Goal: Navigation & Orientation: Find specific page/section

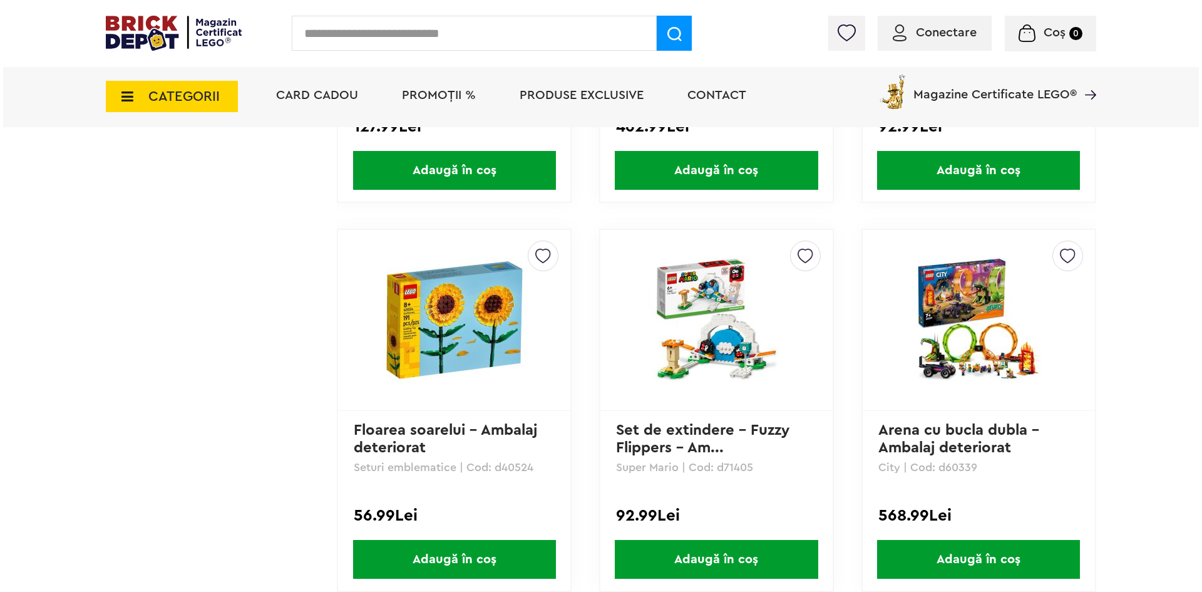
scroll to position [376, 0]
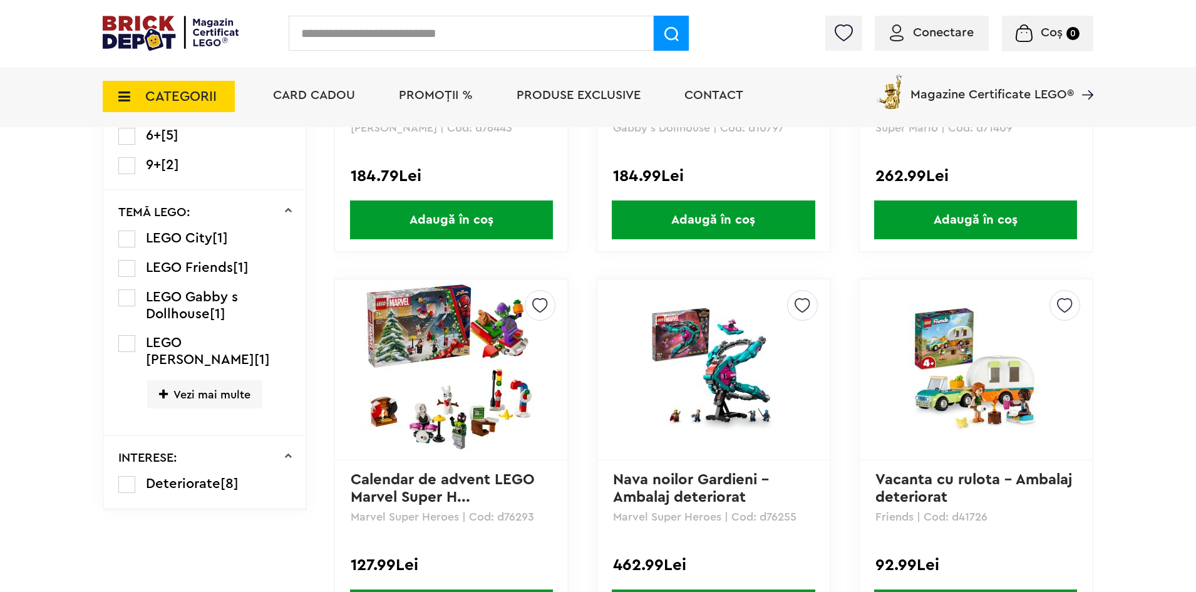
click at [208, 101] on span "CATEGORII" at bounding box center [180, 97] width 71 height 14
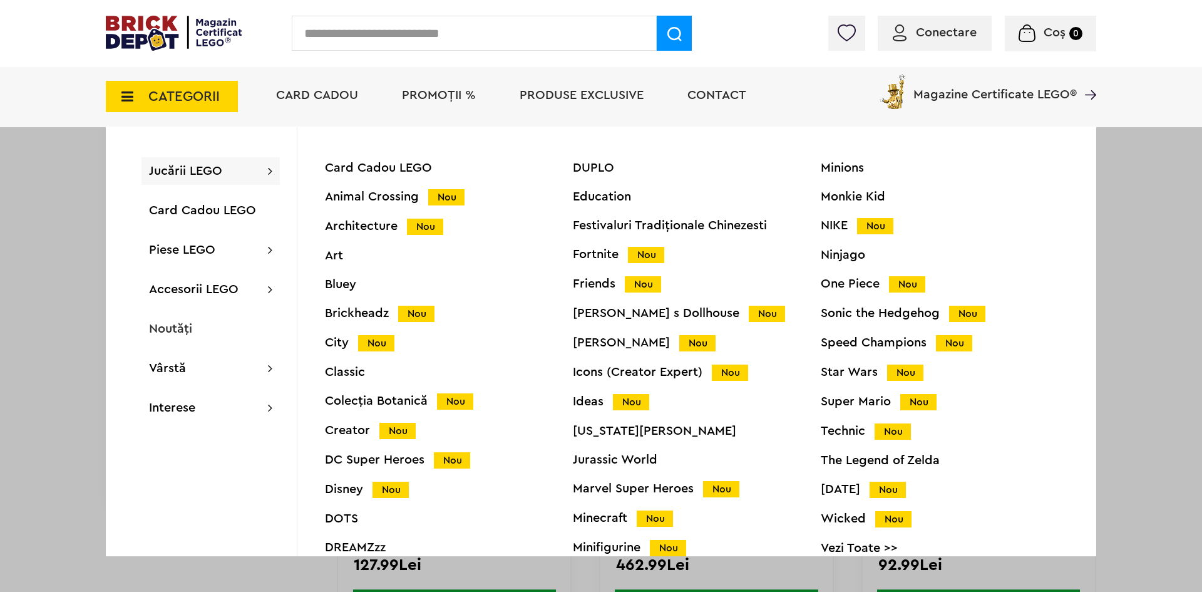
click at [523, 37] on input "text" at bounding box center [474, 33] width 365 height 35
type input "******"
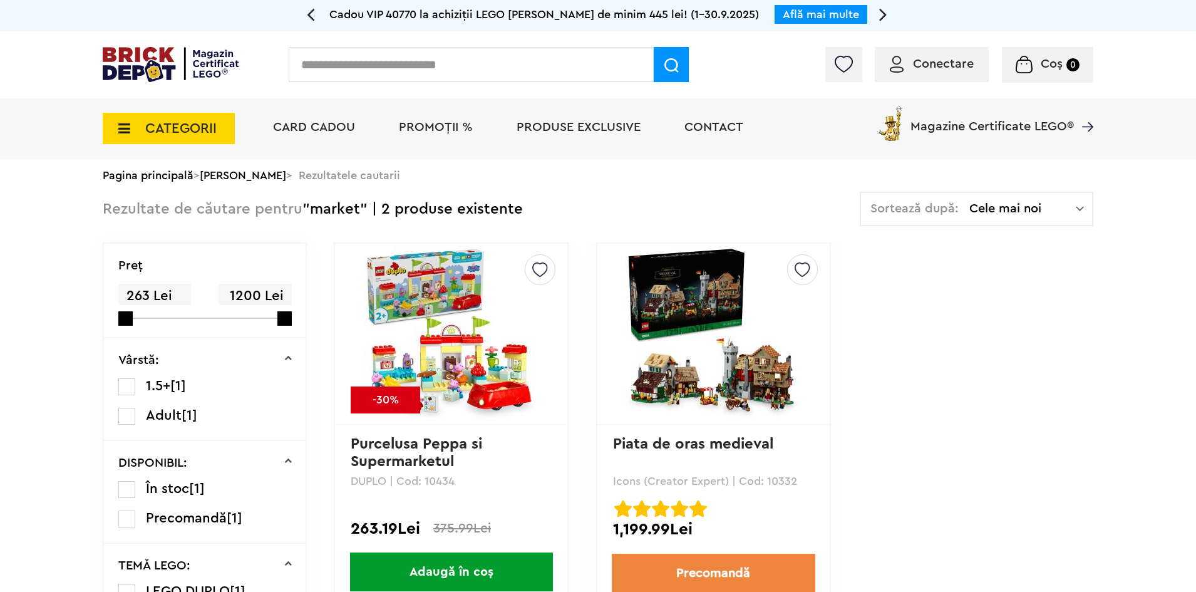
click at [217, 135] on span "CATEGORII" at bounding box center [169, 128] width 132 height 31
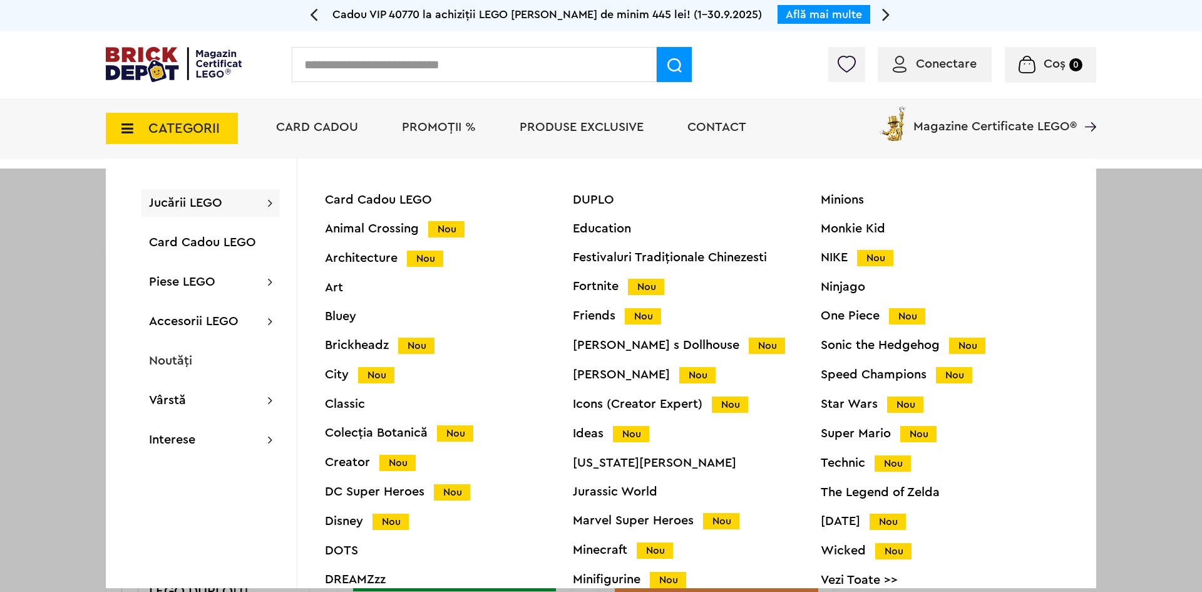
click at [845, 291] on div "Ninjago" at bounding box center [945, 286] width 248 height 13
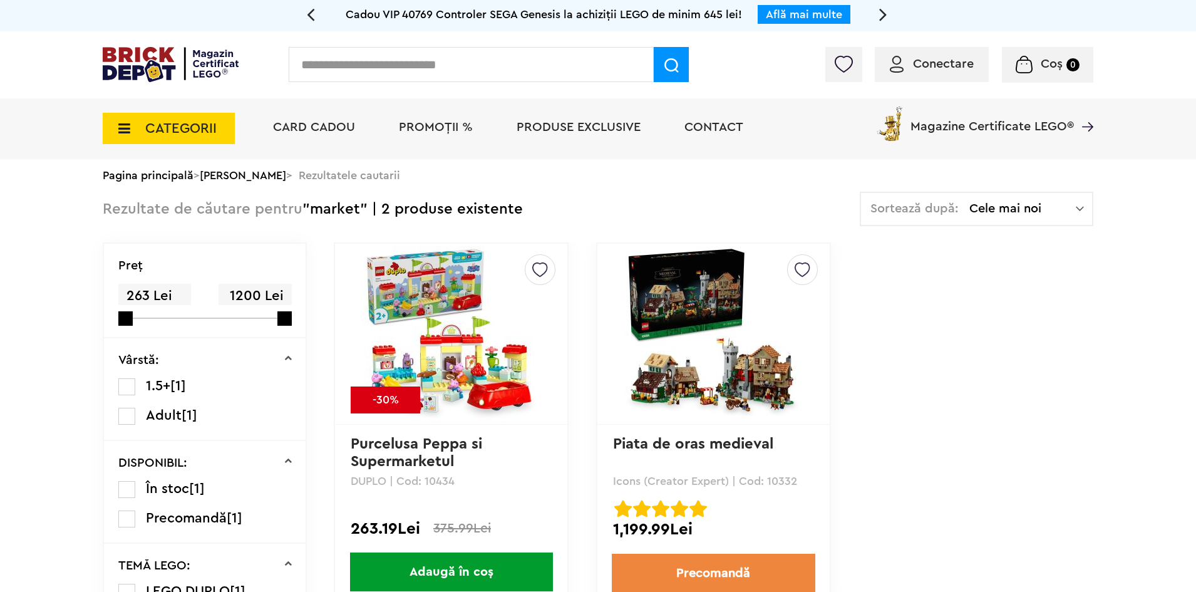
click at [987, 207] on span "Cele mai noi" at bounding box center [1022, 208] width 106 height 13
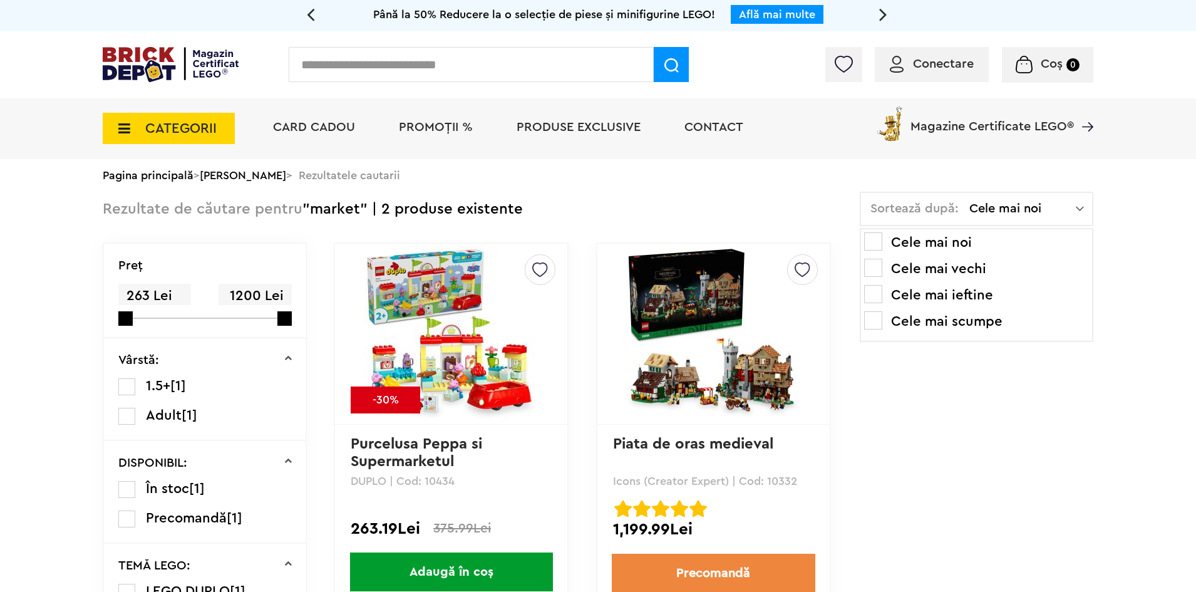
click at [153, 128] on span "CATEGORII" at bounding box center [180, 128] width 71 height 14
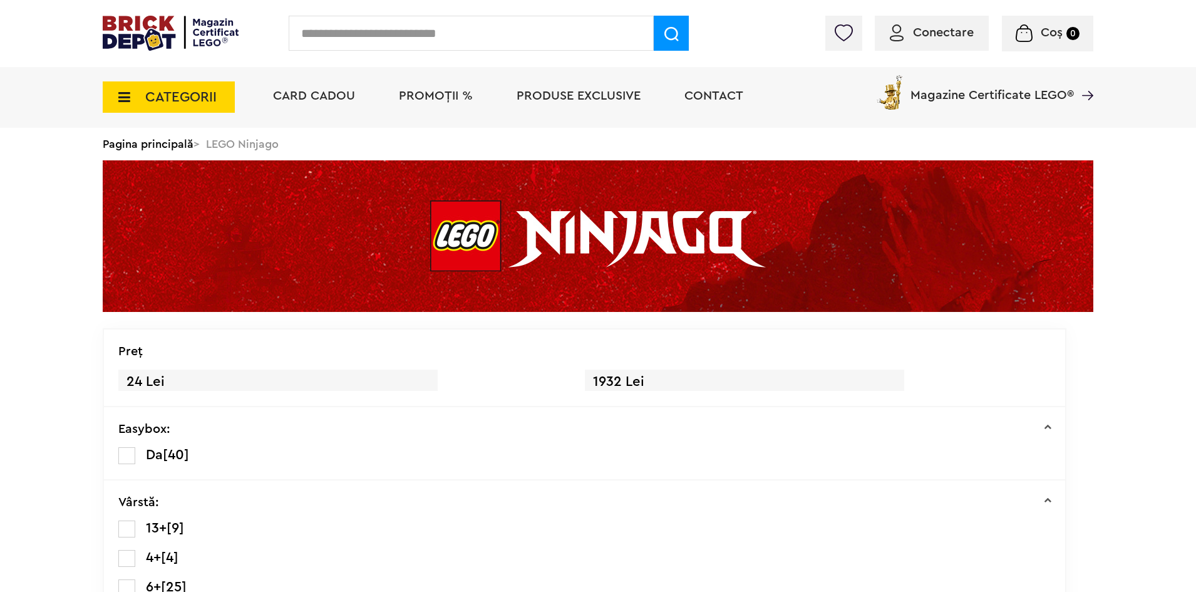
scroll to position [125, 0]
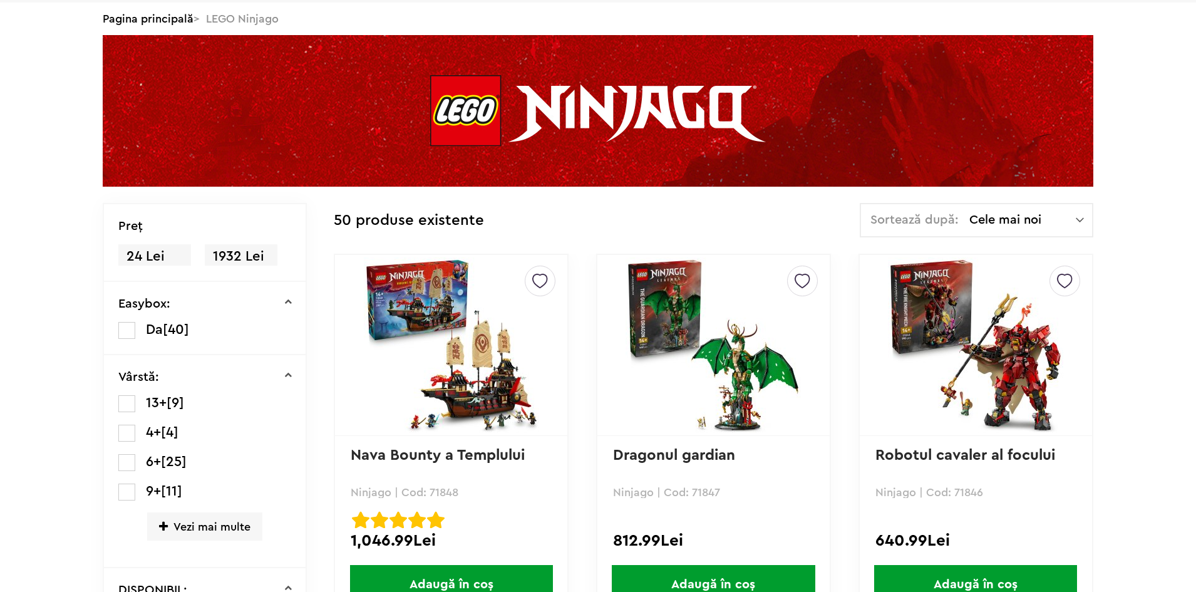
click at [972, 222] on span "Cele mai noi" at bounding box center [1022, 219] width 106 height 13
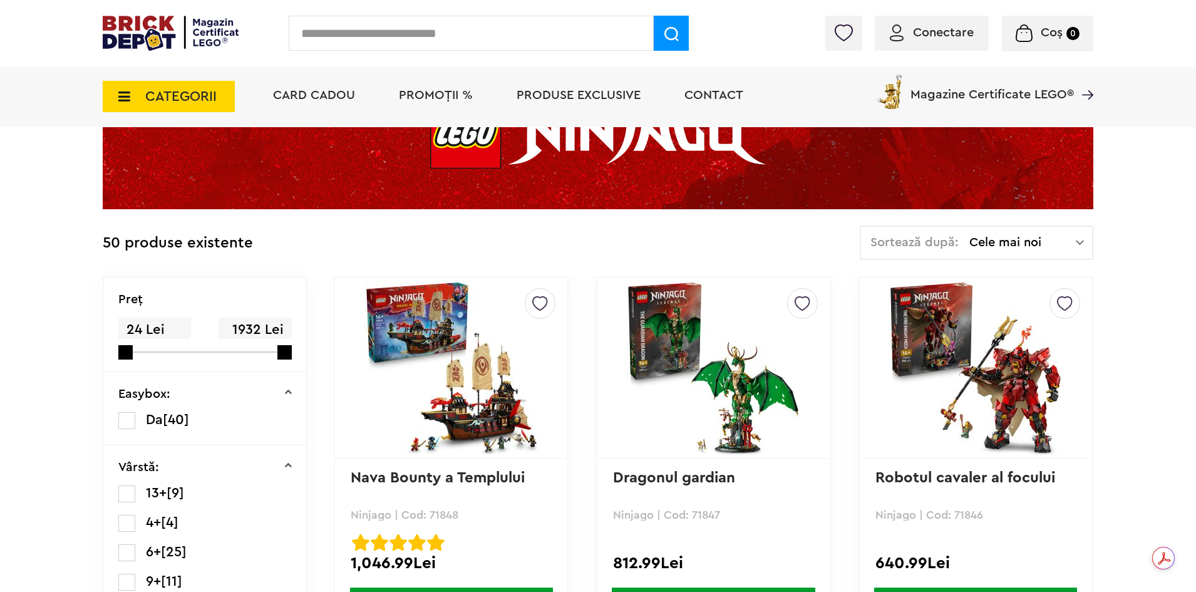
click at [1009, 237] on span "Cele mai noi" at bounding box center [1022, 242] width 106 height 13
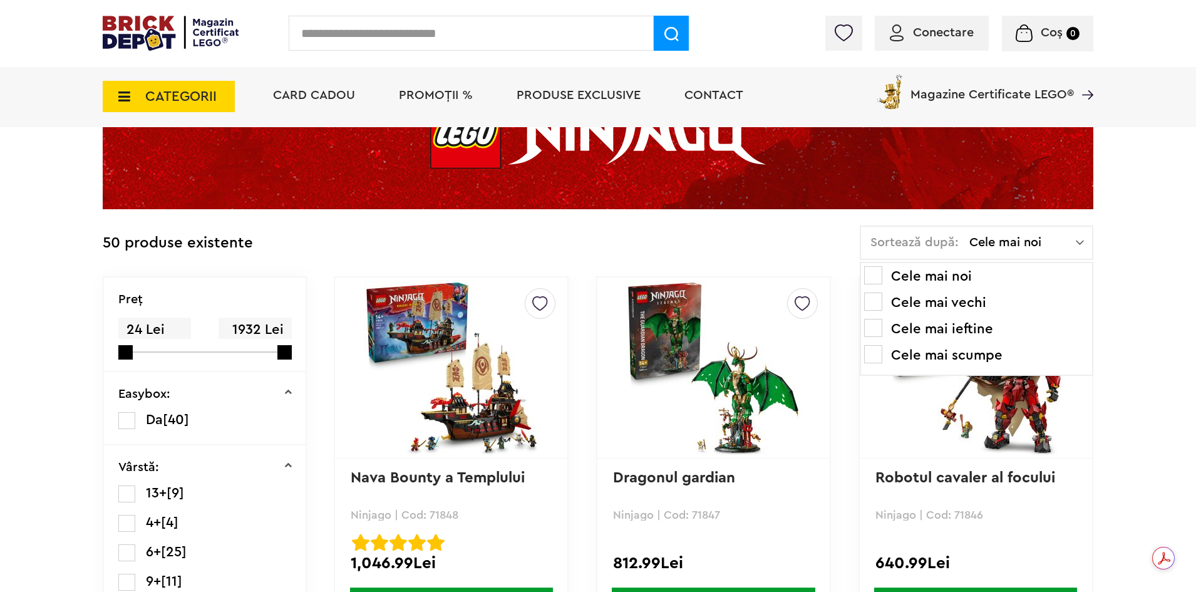
click at [957, 354] on li "Cele mai scumpe" at bounding box center [976, 355] width 225 height 20
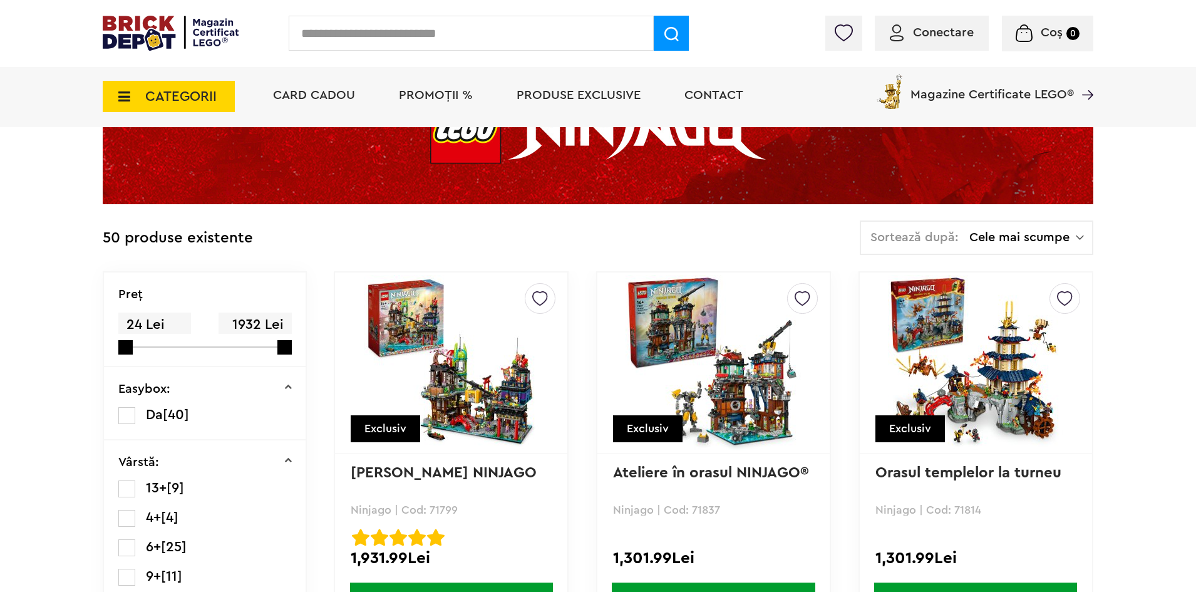
scroll to position [36, 0]
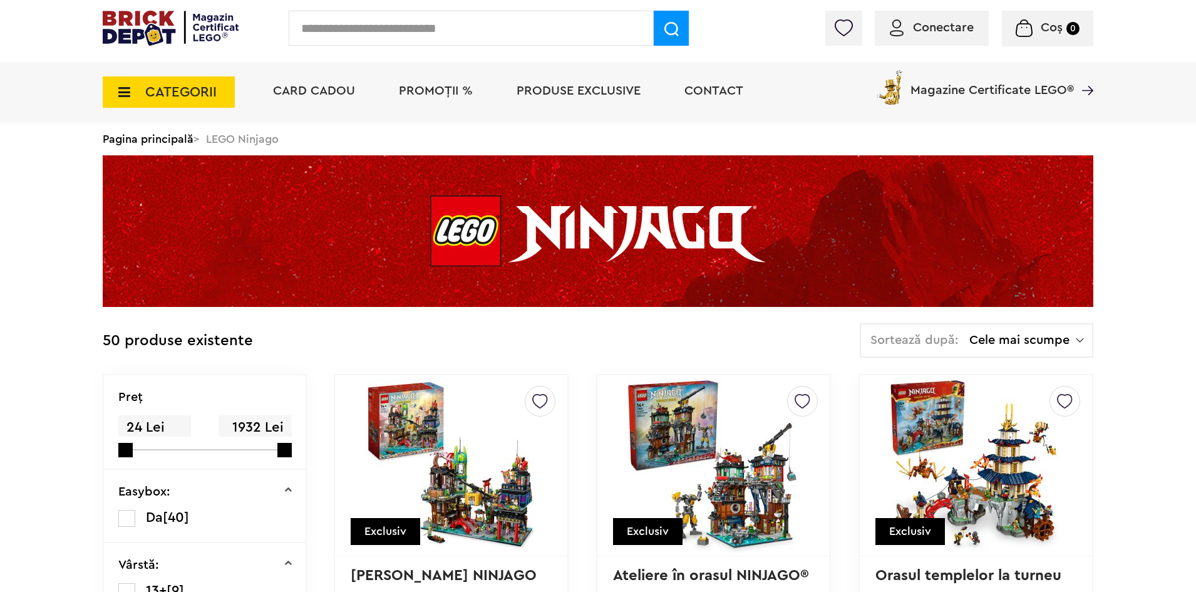
click at [218, 86] on span "CATEGORII" at bounding box center [169, 91] width 132 height 31
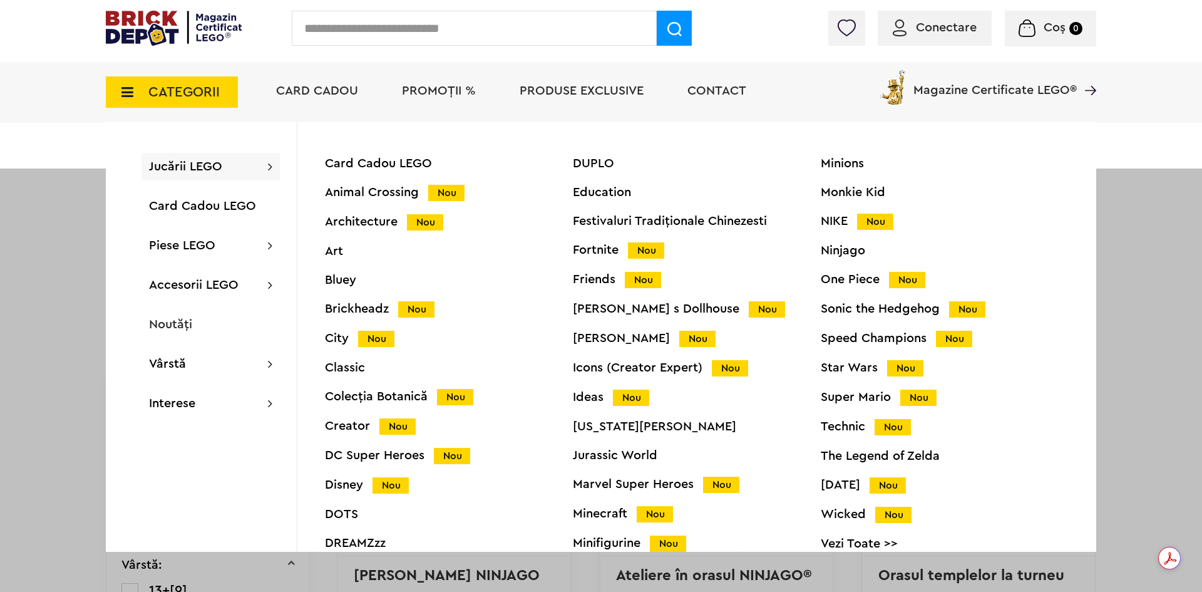
click at [592, 400] on div "Ideas Nou" at bounding box center [697, 397] width 248 height 13
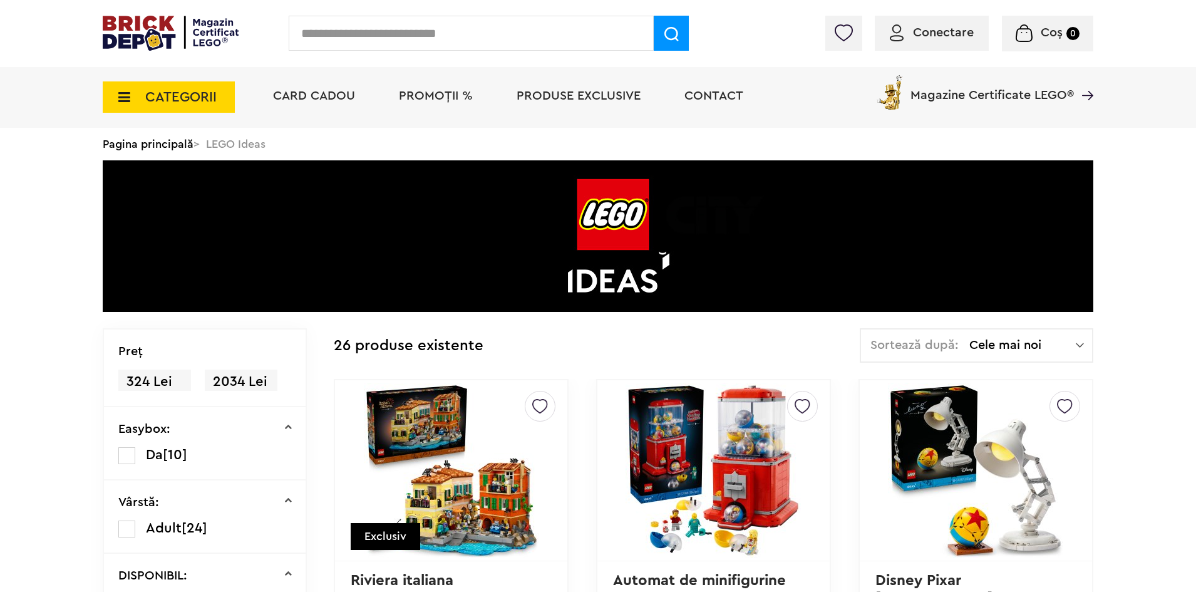
click at [1009, 354] on div "Sortează după: Cele mai noi Cele mai noi Cele mai vechi Cele mai ieftine Cele m…" at bounding box center [977, 345] width 234 height 34
click at [1017, 347] on span "Cele mai noi" at bounding box center [1022, 345] width 106 height 13
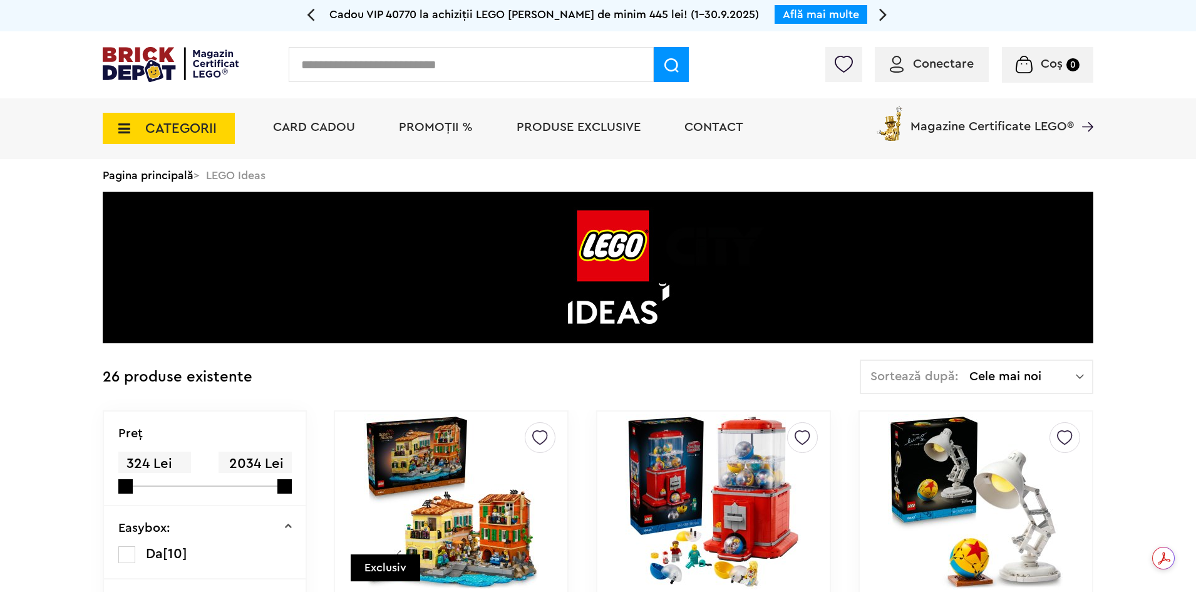
click at [1049, 374] on span "Cele mai noi" at bounding box center [1022, 376] width 106 height 13
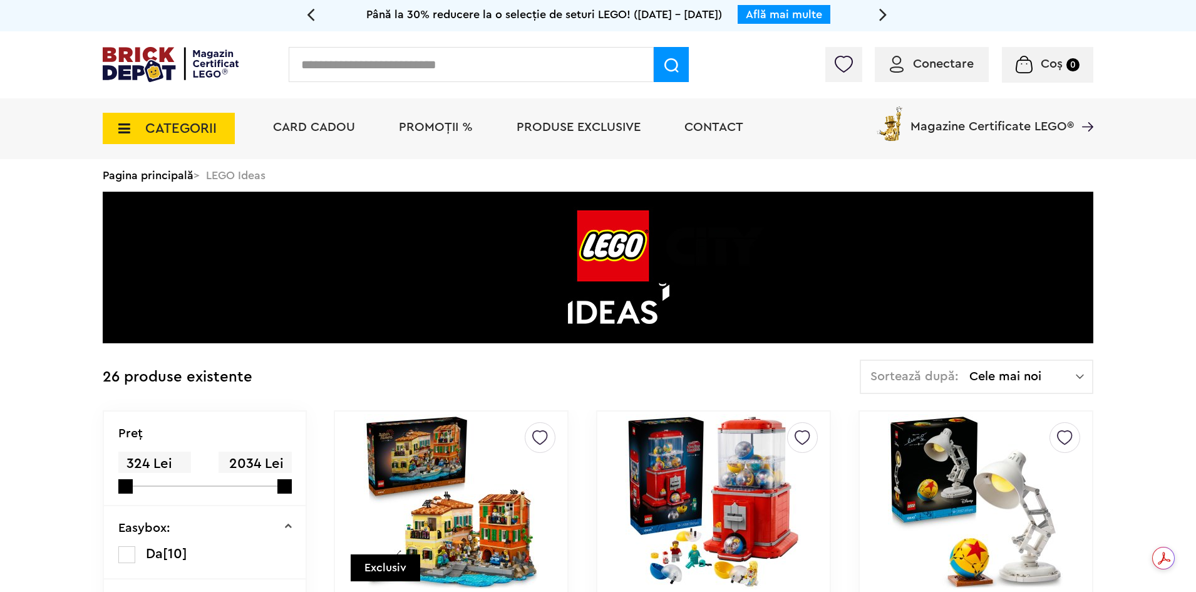
click at [1035, 373] on span "Cele mai noi" at bounding box center [1022, 376] width 106 height 13
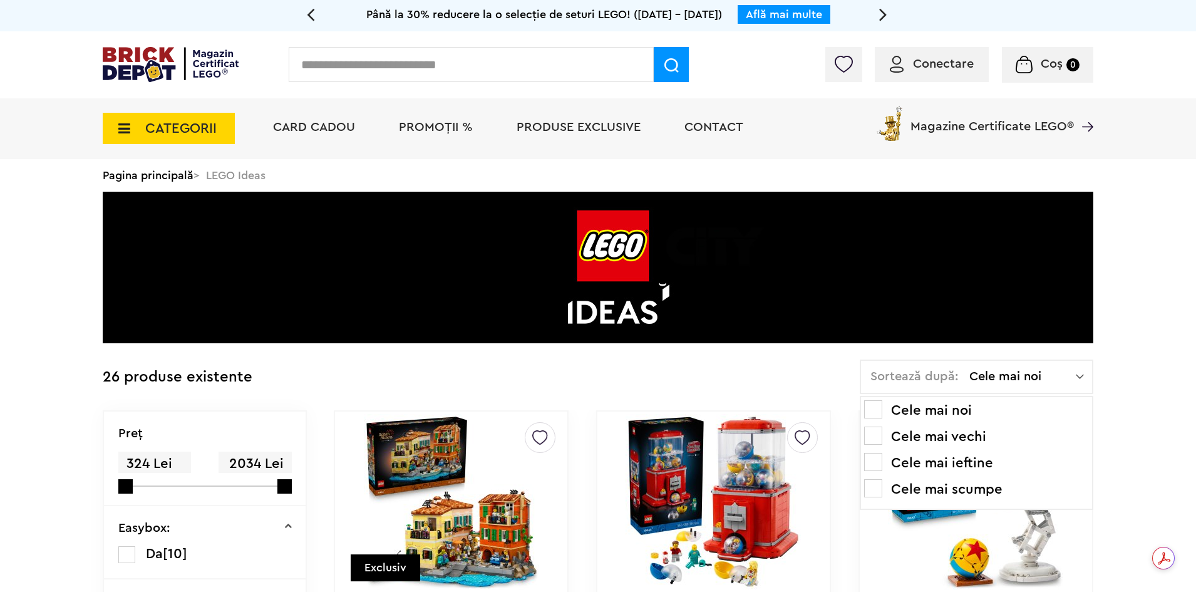
click at [926, 488] on li "Cele mai scumpe" at bounding box center [976, 489] width 225 height 20
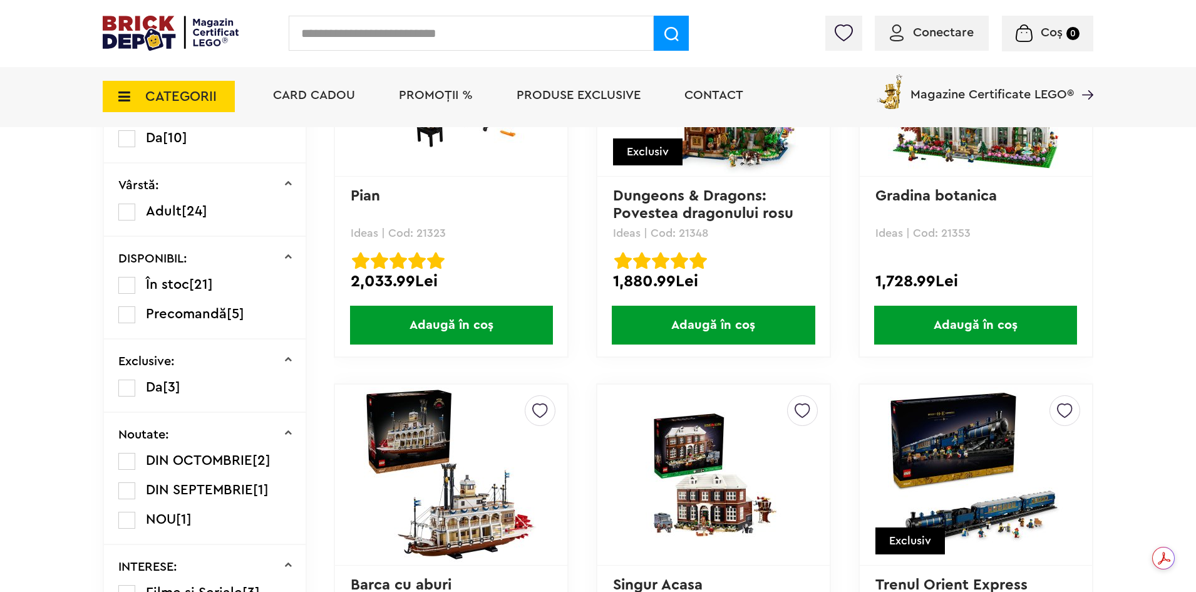
scroll to position [125, 0]
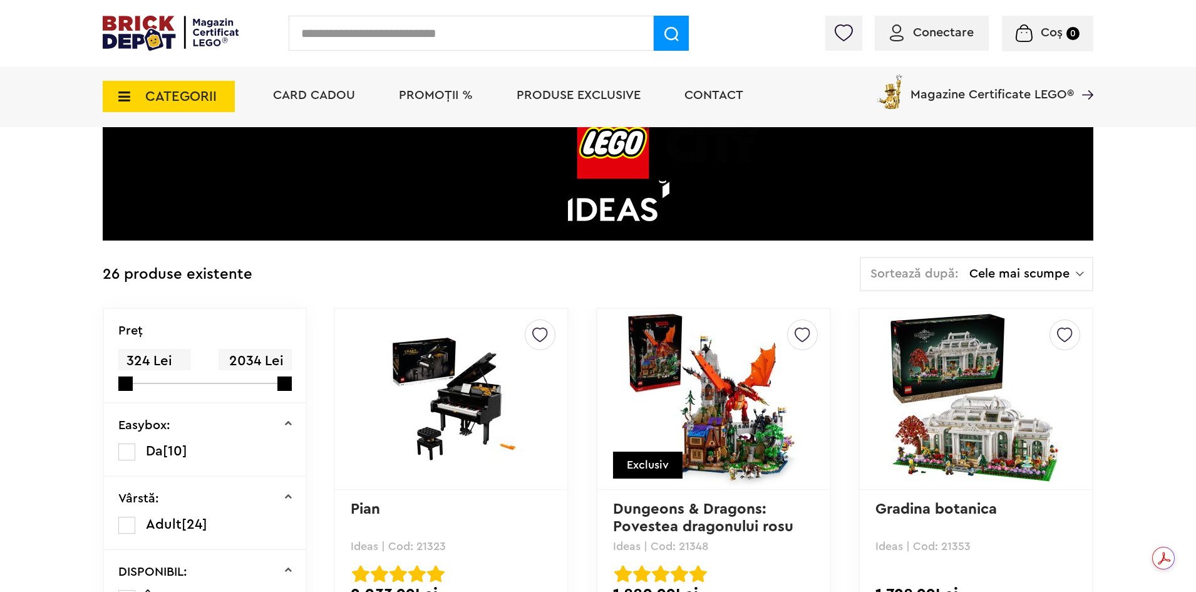
click at [161, 102] on span "CATEGORII" at bounding box center [180, 97] width 71 height 14
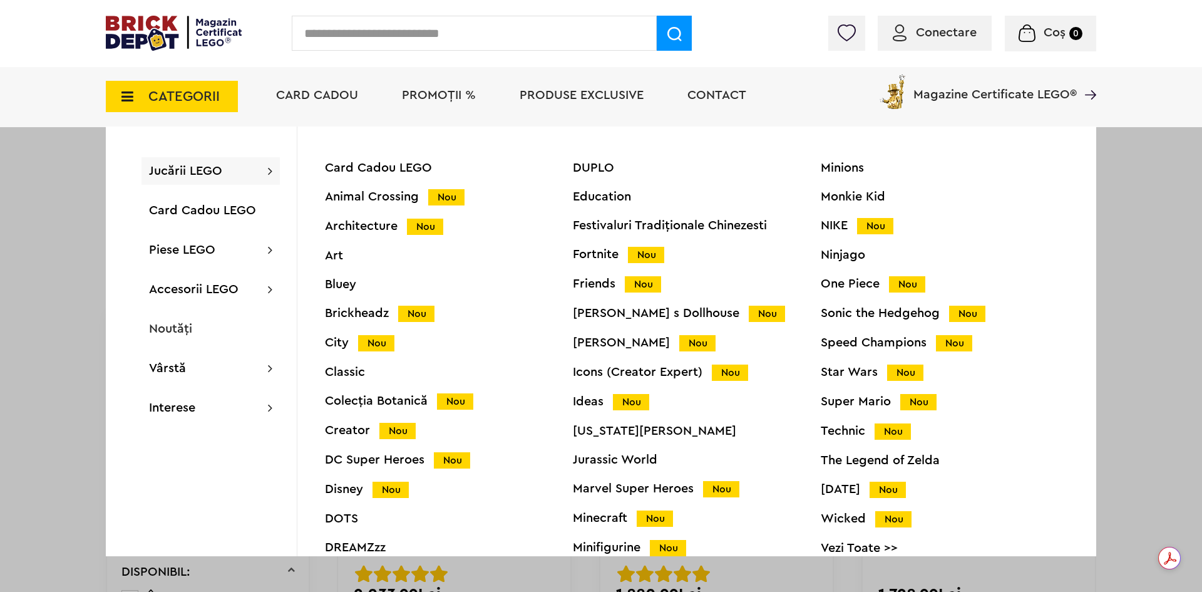
click at [616, 378] on div "Icons (Creator Expert) Nou" at bounding box center [697, 372] width 248 height 13
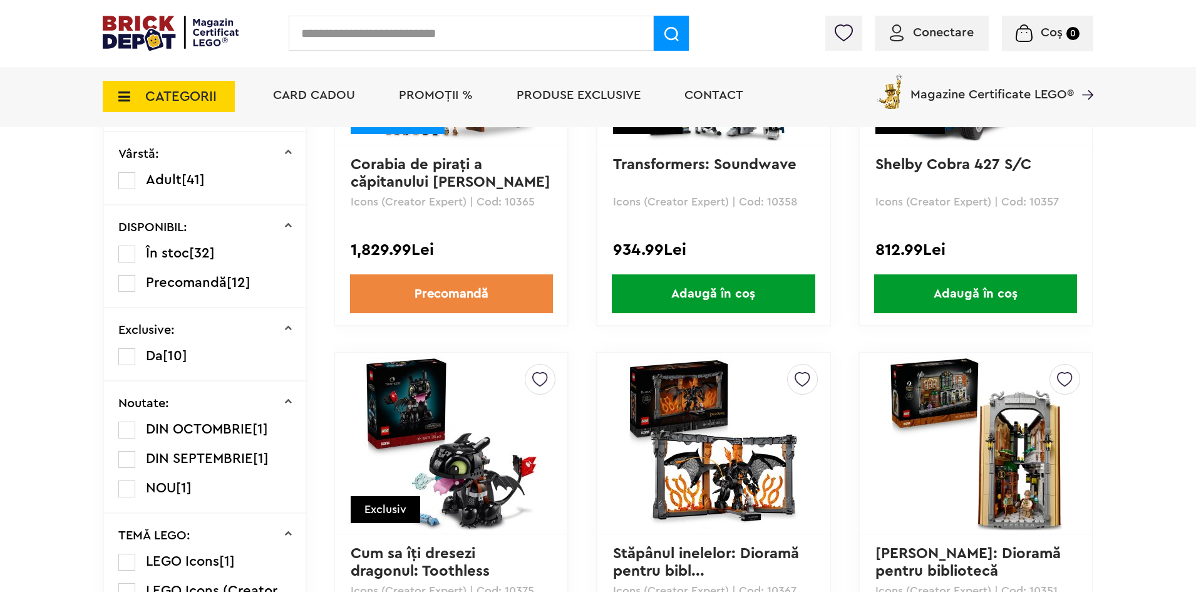
scroll to position [157, 0]
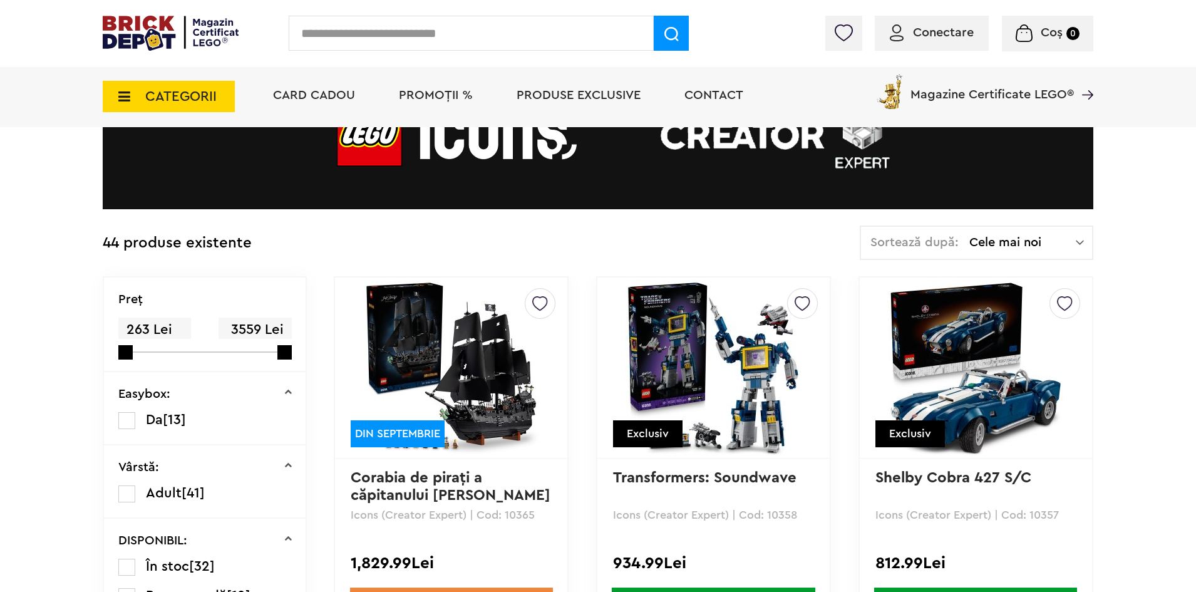
click at [1007, 239] on span "Cele mai noi" at bounding box center [1022, 242] width 106 height 13
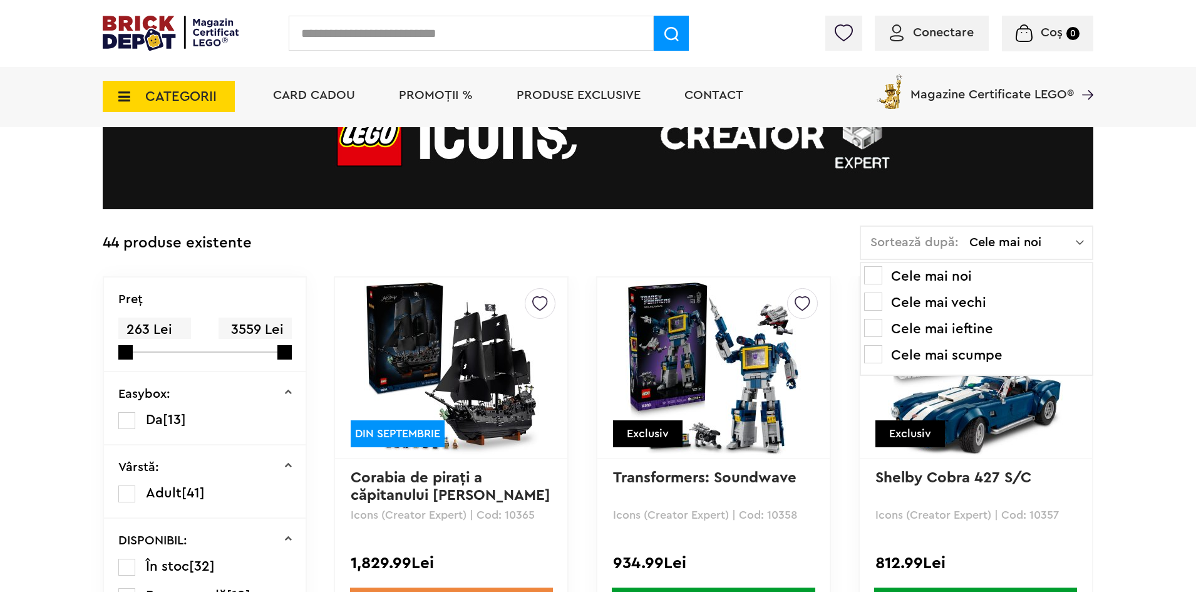
click at [964, 354] on li "Cele mai scumpe" at bounding box center [976, 355] width 225 height 20
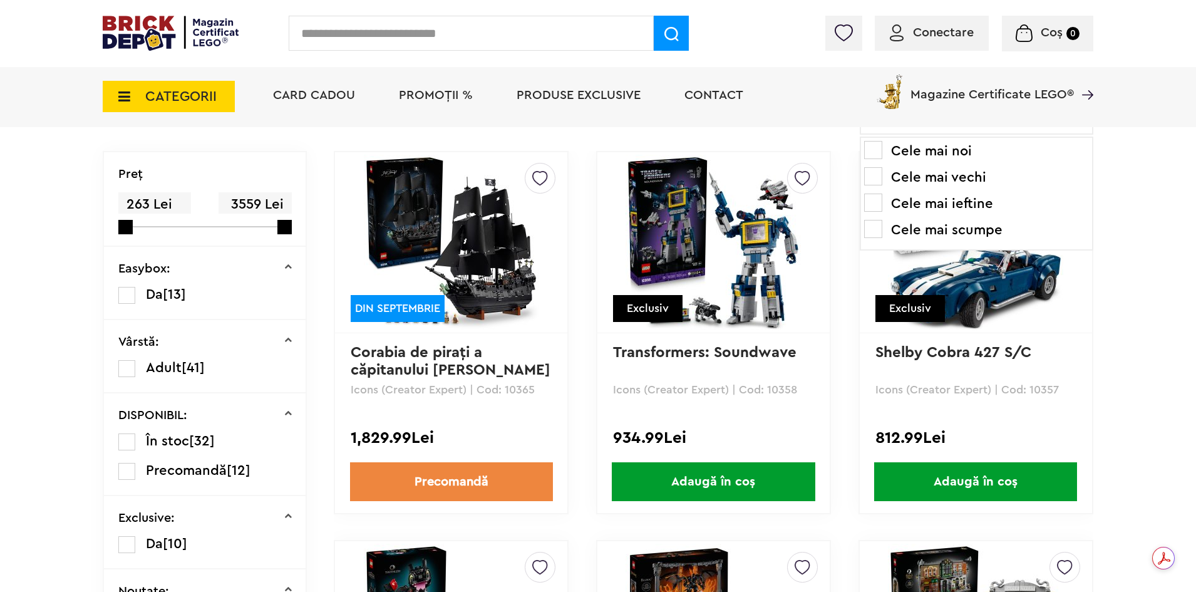
scroll to position [470, 0]
